Goal: Information Seeking & Learning: Learn about a topic

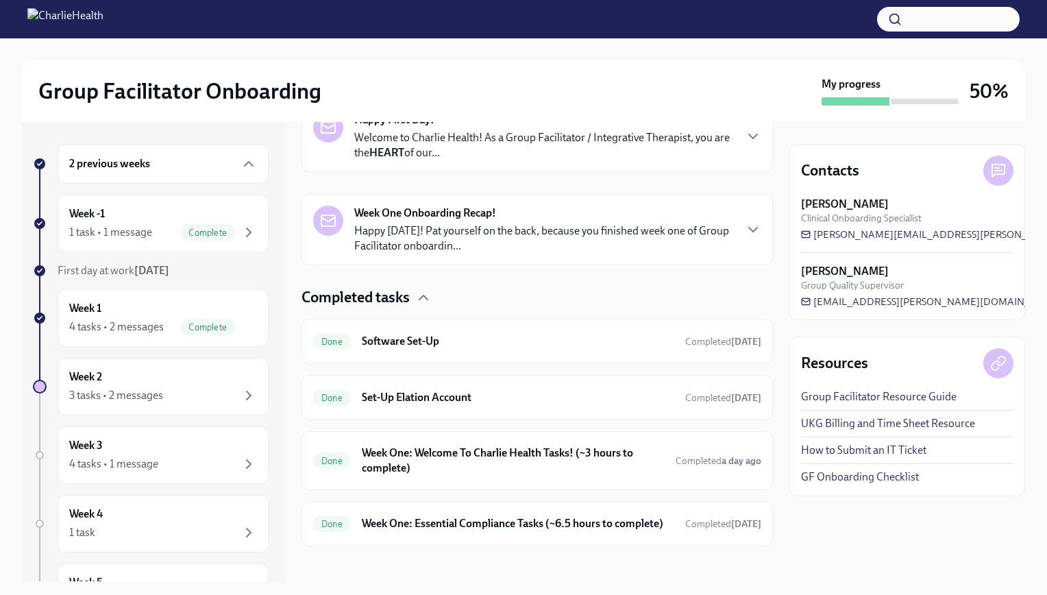
scroll to position [254, 0]
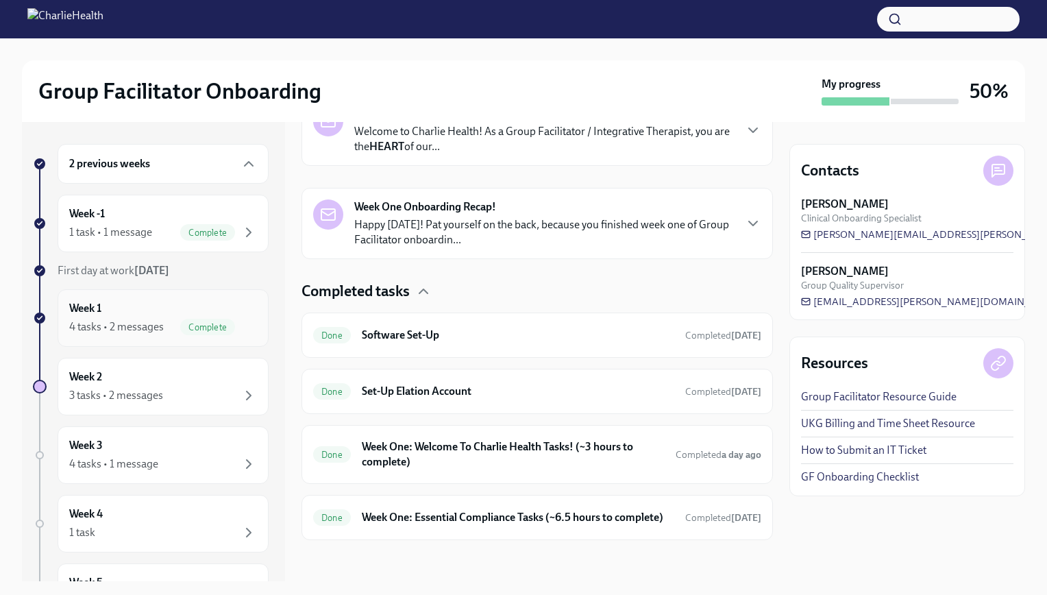
click at [144, 311] on div "Week 1 4 tasks • 2 messages Complete" at bounding box center [163, 318] width 188 height 34
click at [158, 367] on div "Week 2 3 tasks • 2 messages" at bounding box center [163, 387] width 211 height 58
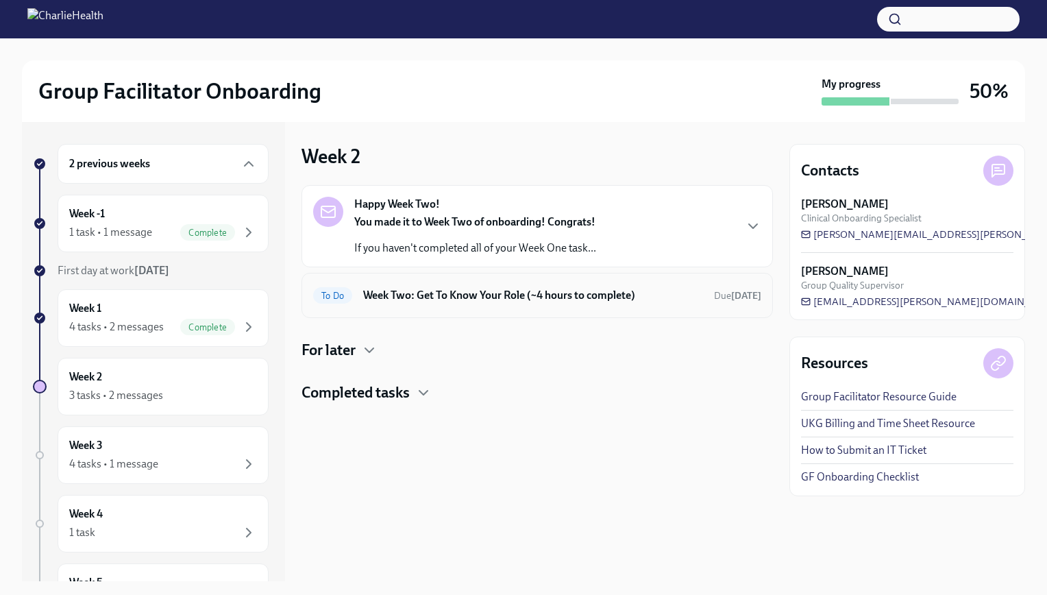
click at [476, 303] on div "To Do Week Two: Get To Know Your Role (~4 hours to complete) Due [DATE]" at bounding box center [537, 295] width 448 height 22
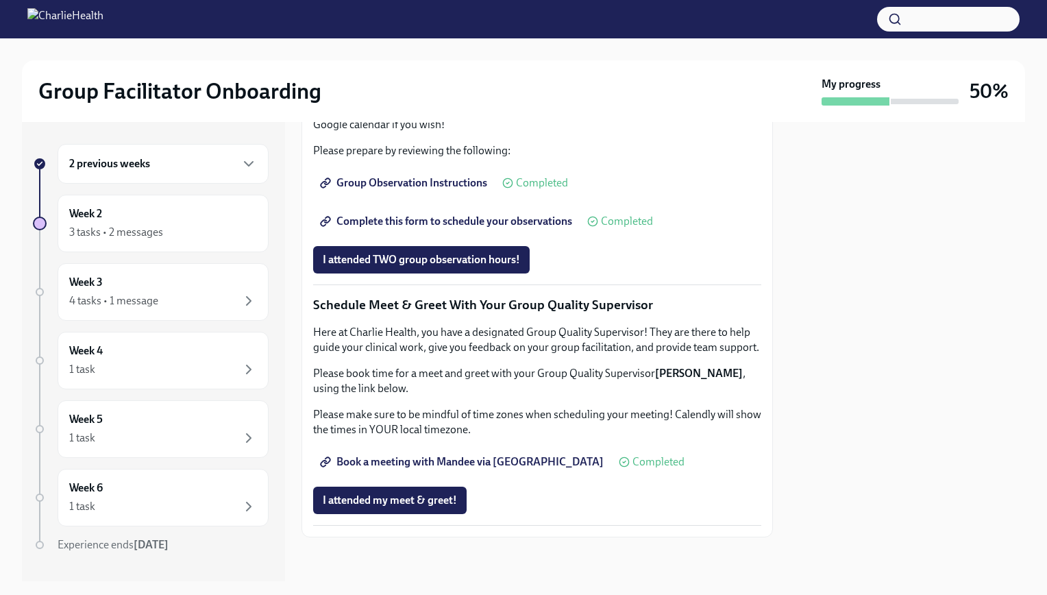
scroll to position [1228, 0]
click at [241, 294] on icon "button" at bounding box center [249, 301] width 16 height 16
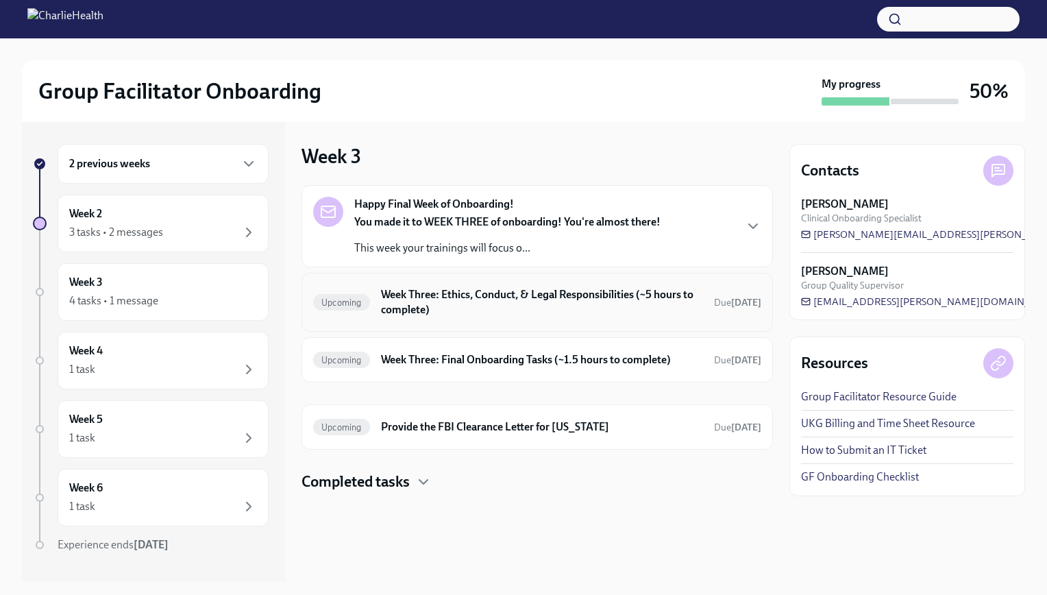
click at [504, 315] on h6 "Week Three: Ethics, Conduct, & Legal Responsibilities (~5 hours to complete)" at bounding box center [542, 302] width 322 height 30
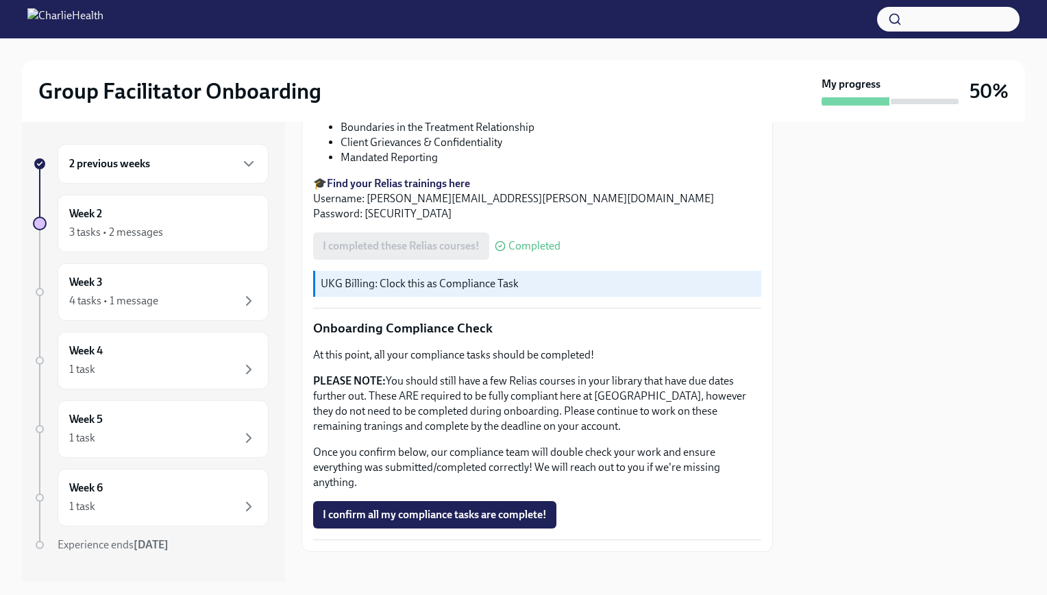
scroll to position [666, 0]
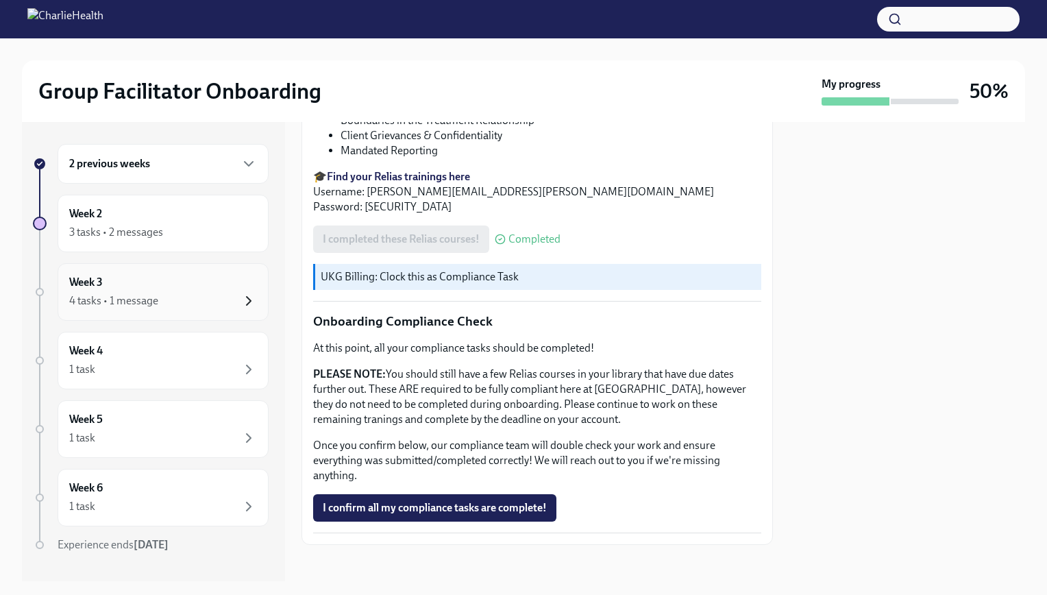
click at [242, 297] on icon "button" at bounding box center [249, 301] width 16 height 16
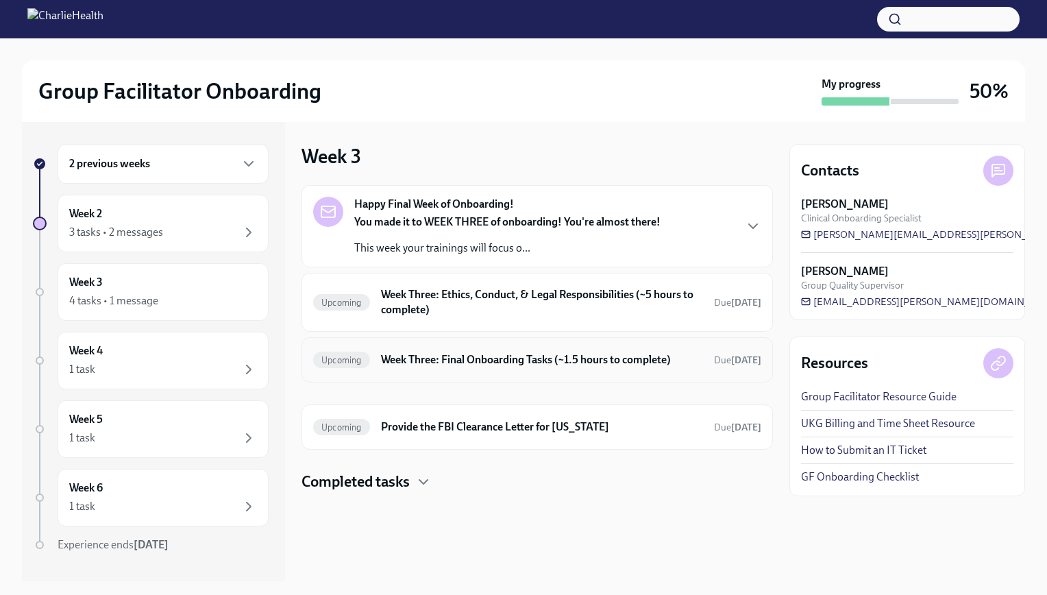
click at [449, 358] on h6 "Week Three: Final Onboarding Tasks (~1.5 hours to complete)" at bounding box center [542, 359] width 322 height 15
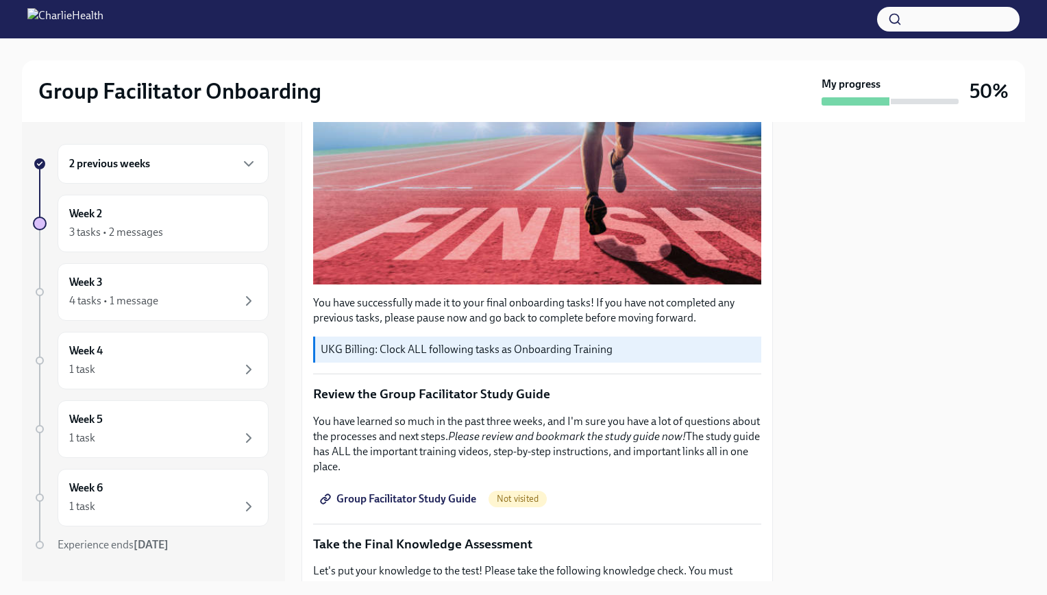
scroll to position [343, 0]
click at [441, 492] on span "Group Facilitator Study Guide" at bounding box center [400, 499] width 154 height 14
